Goal: Check status: Check status

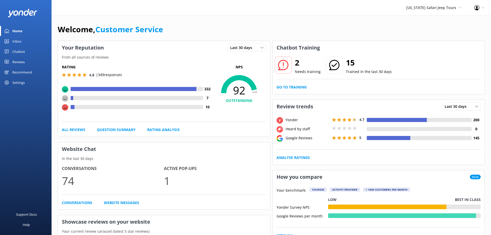
click at [20, 63] on div "Reviews" at bounding box center [18, 62] width 12 height 10
